Goal: Information Seeking & Learning: Learn about a topic

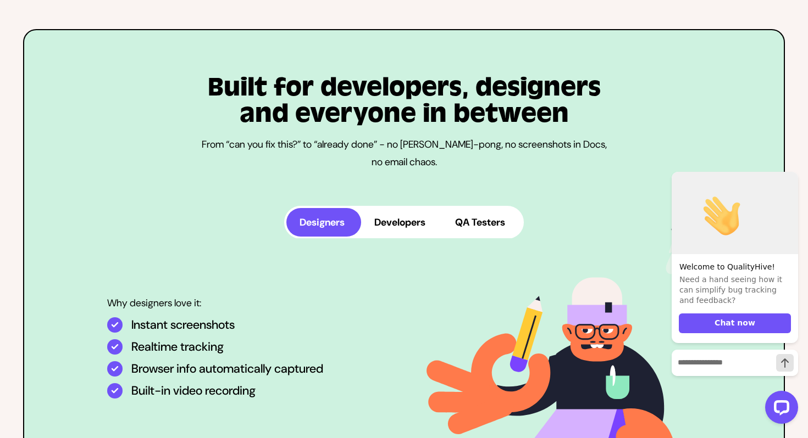
scroll to position [2624, 0]
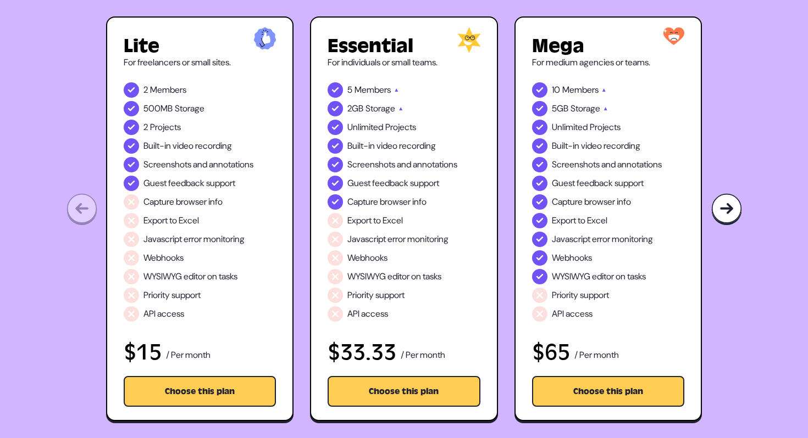
click at [218, 113] on ul "2 Members 500MB Storage 2 Projects Built-in video recording Screenshots and ann…" at bounding box center [200, 202] width 153 height 240
click at [218, 113] on li "500MB Storage" at bounding box center [200, 108] width 153 height 15
